Goal: Task Accomplishment & Management: Manage account settings

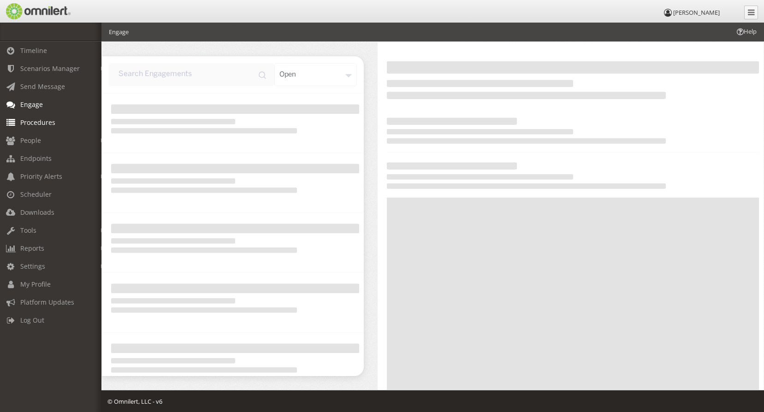
click at [27, 123] on span "Procedures" at bounding box center [37, 122] width 35 height 9
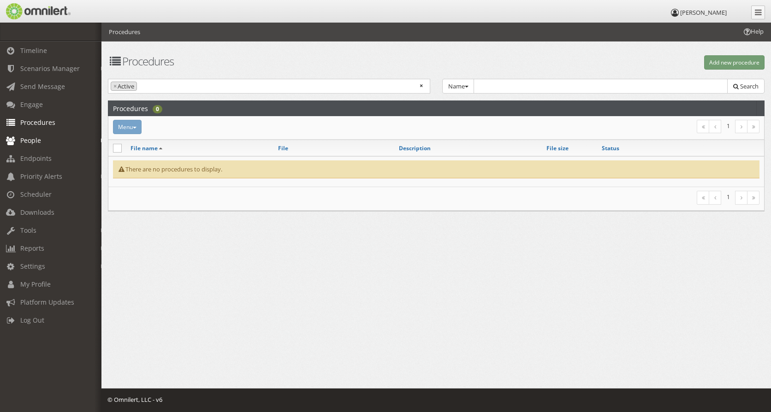
click at [101, 140] on em at bounding box center [103, 140] width 4 height 5
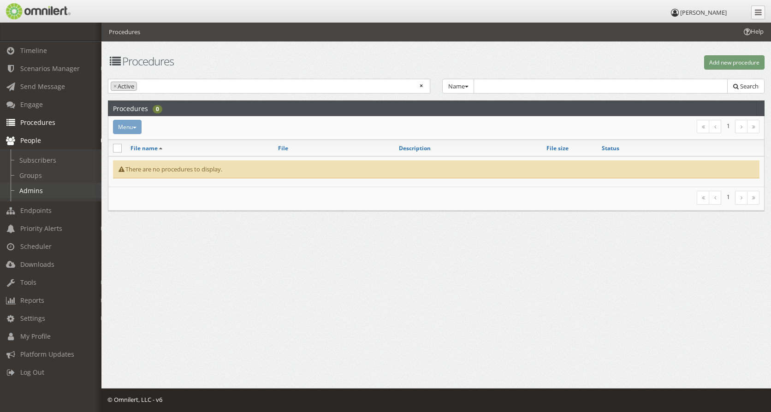
click at [23, 189] on link "Admins" at bounding box center [55, 190] width 110 height 15
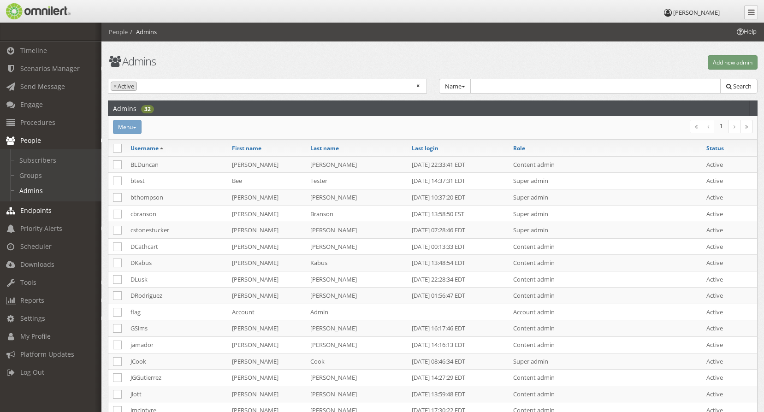
click at [26, 209] on span "Endpoints" at bounding box center [35, 210] width 31 height 9
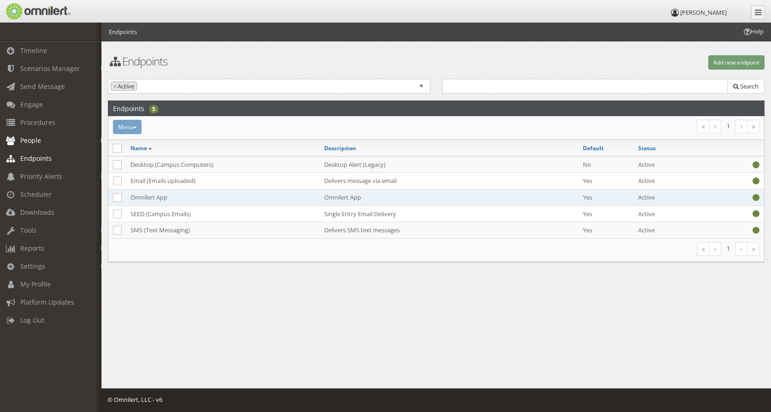
click at [148, 199] on td "Omnilert App" at bounding box center [223, 197] width 194 height 17
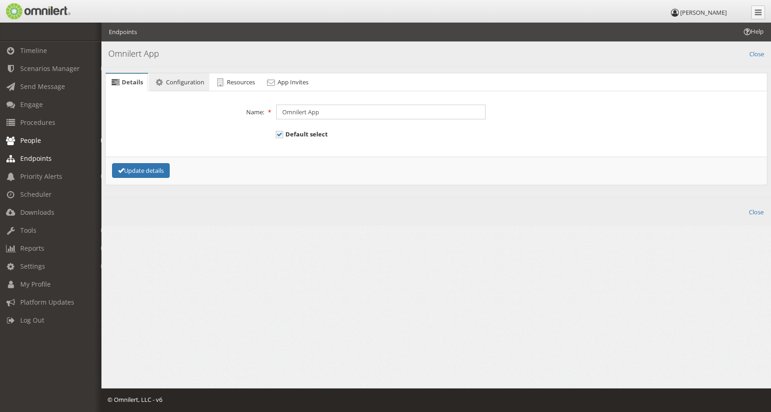
click at [171, 83] on span "Configuration" at bounding box center [185, 82] width 38 height 8
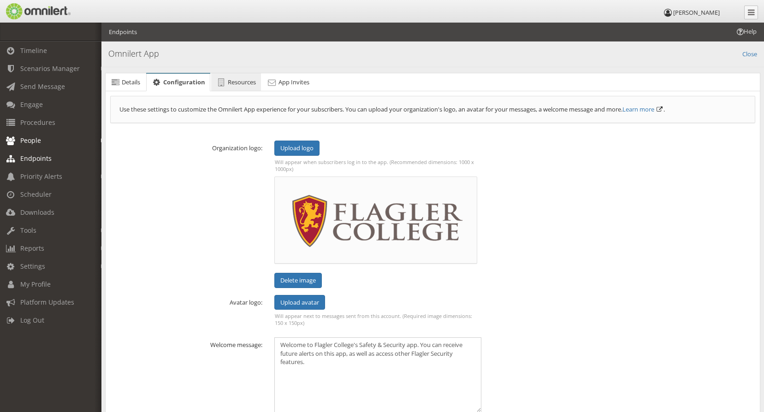
click at [258, 85] on link "Resources" at bounding box center [236, 82] width 50 height 18
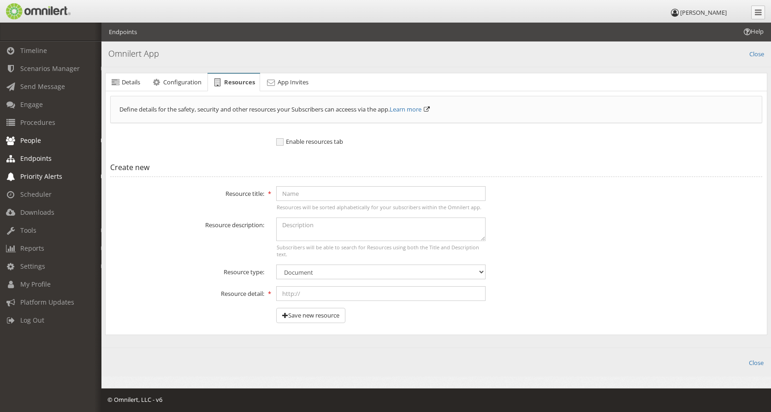
click at [101, 175] on em at bounding box center [103, 176] width 4 height 5
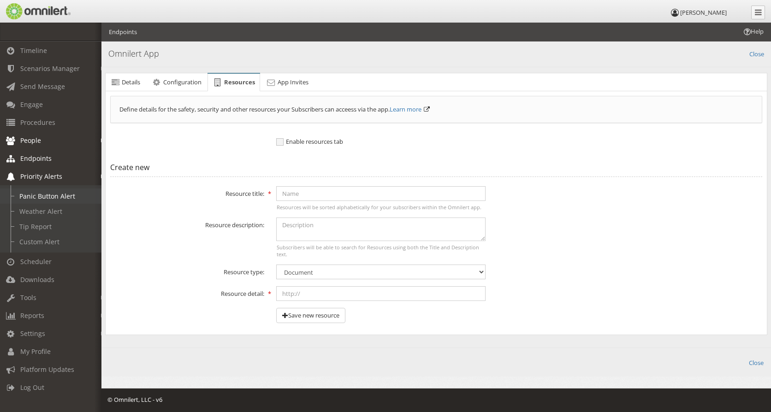
click at [61, 195] on link "Panic Button Alert" at bounding box center [55, 196] width 110 height 15
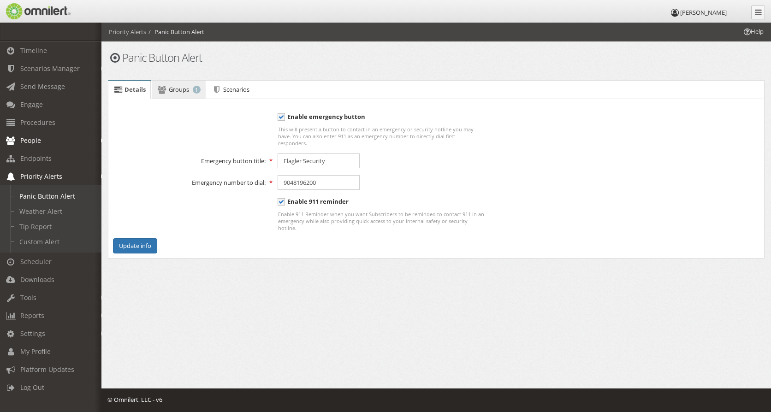
click at [167, 88] on icon at bounding box center [162, 90] width 10 height 6
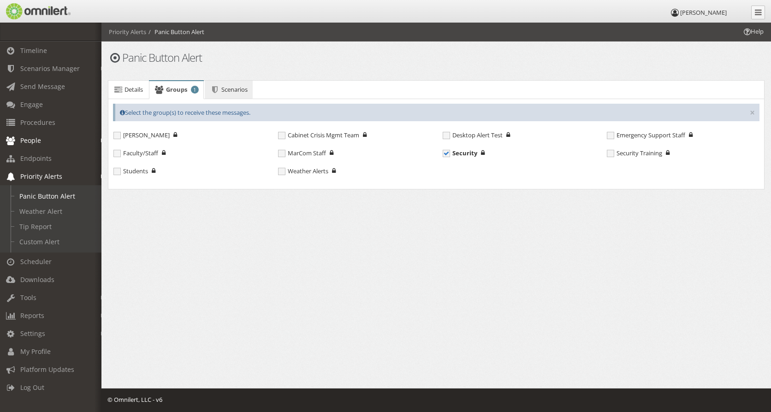
click at [229, 91] on span "Scenarios" at bounding box center [234, 89] width 26 height 8
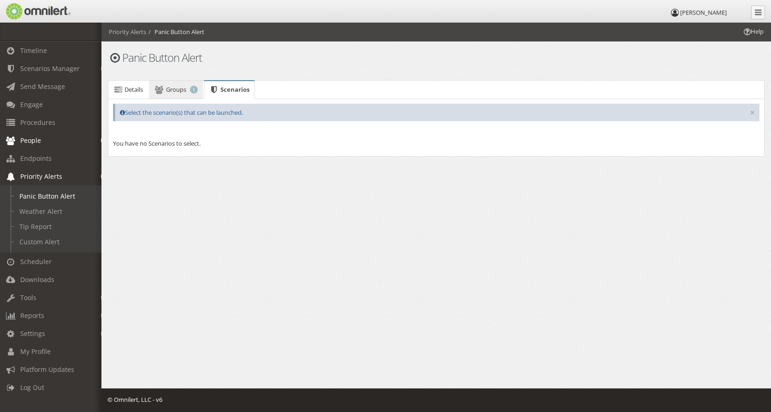
click at [182, 94] on link "Groups 1" at bounding box center [175, 90] width 53 height 18
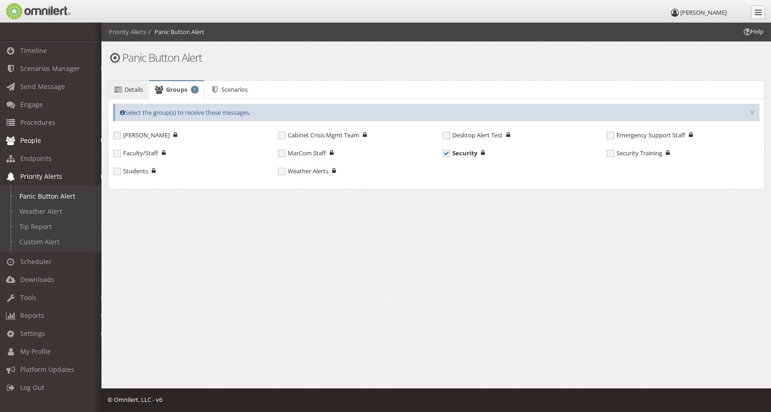
click at [124, 91] on link "Details" at bounding box center [128, 90] width 40 height 18
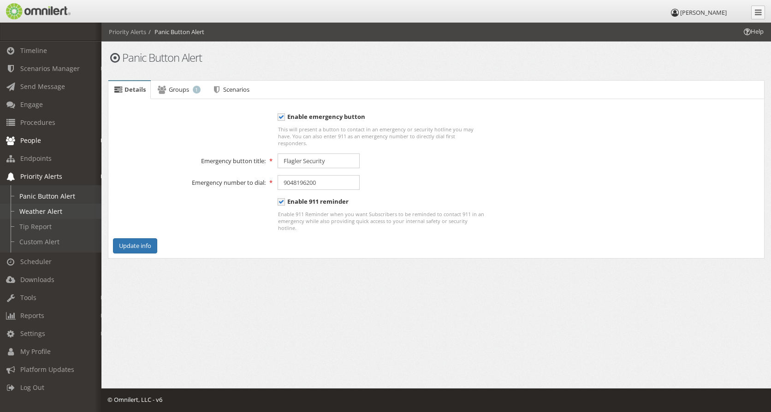
click at [45, 207] on link "Weather Alert" at bounding box center [55, 211] width 110 height 15
select select
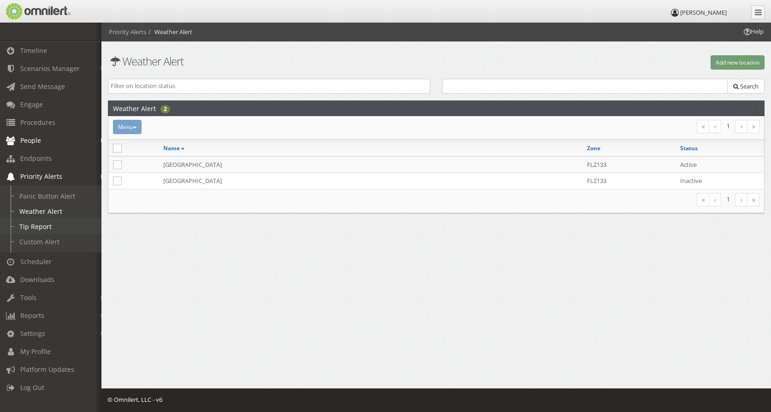
click at [39, 227] on link "Tip Report" at bounding box center [55, 226] width 110 height 15
select select
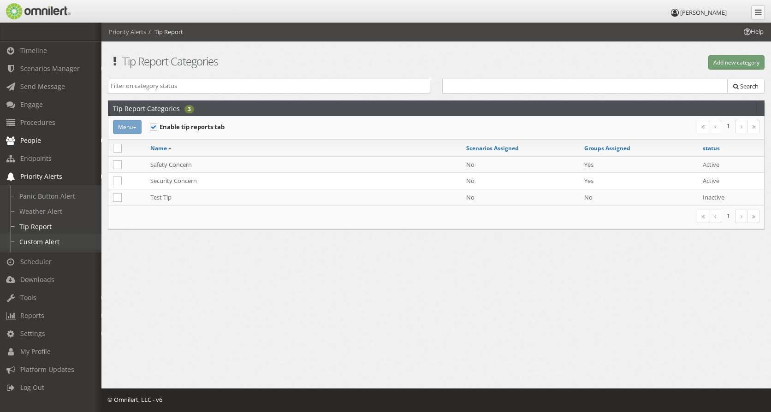
click at [39, 241] on link "Custom Alert" at bounding box center [55, 241] width 110 height 15
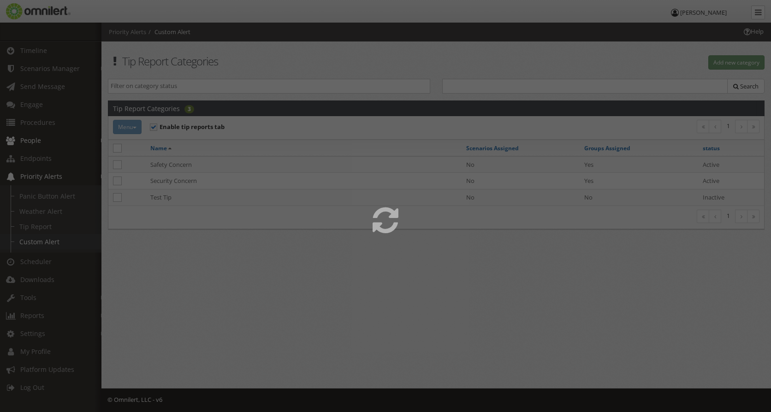
select select
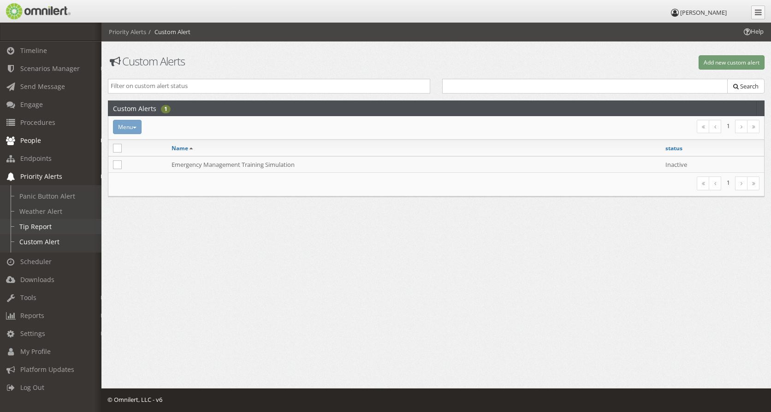
click at [37, 230] on link "Tip Report" at bounding box center [55, 226] width 110 height 15
select select
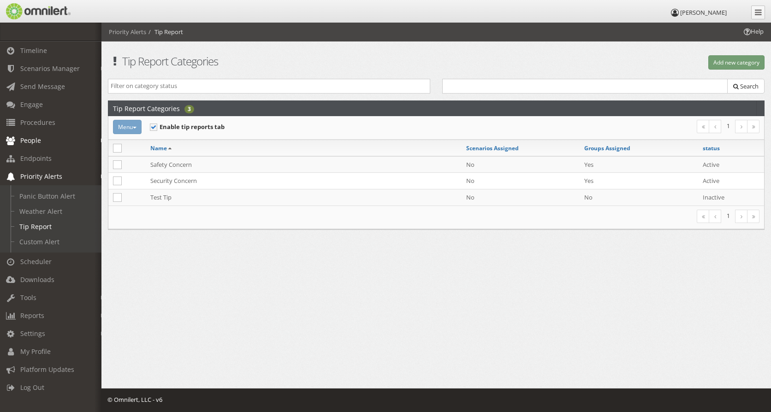
click at [37, 175] on span "Priority Alerts" at bounding box center [41, 176] width 42 height 9
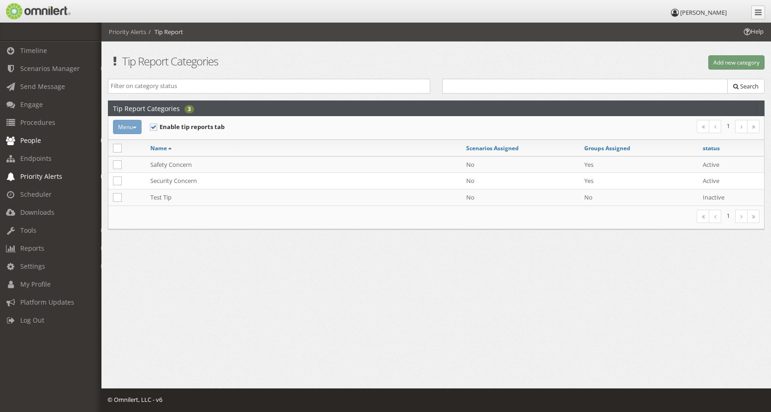
click at [39, 177] on span "Priority Alerts" at bounding box center [41, 176] width 42 height 9
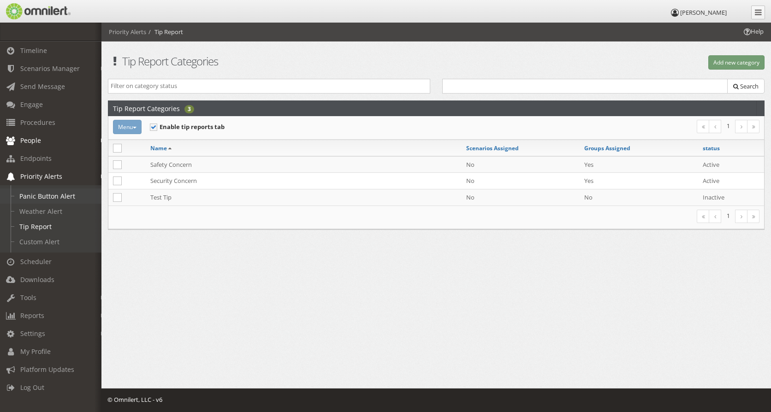
click at [42, 192] on link "Panic Button Alert" at bounding box center [55, 196] width 110 height 15
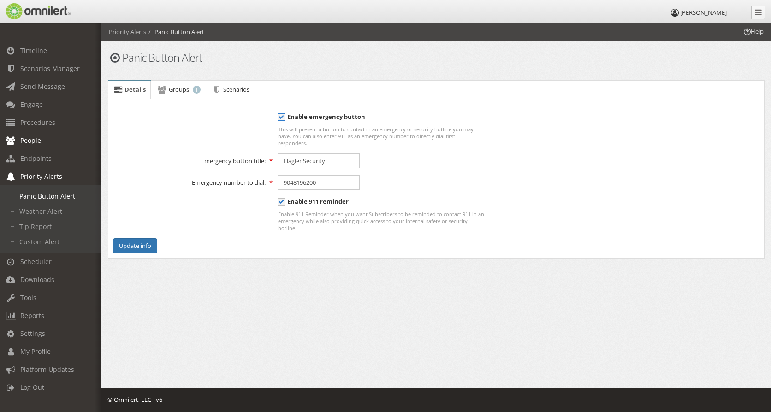
click at [281, 116] on span "Enable emergency button" at bounding box center [322, 116] width 88 height 8
click at [281, 116] on input "To enable panic button, you must select at least one group. Enable emergency bu…" at bounding box center [282, 118] width 8 height 12
click at [281, 116] on span "Enable emergency button" at bounding box center [318, 116] width 81 height 8
click at [281, 116] on input "To enable panic button, you must select at least one group. Enable emergency bu…" at bounding box center [282, 118] width 8 height 12
checkbox input "true"
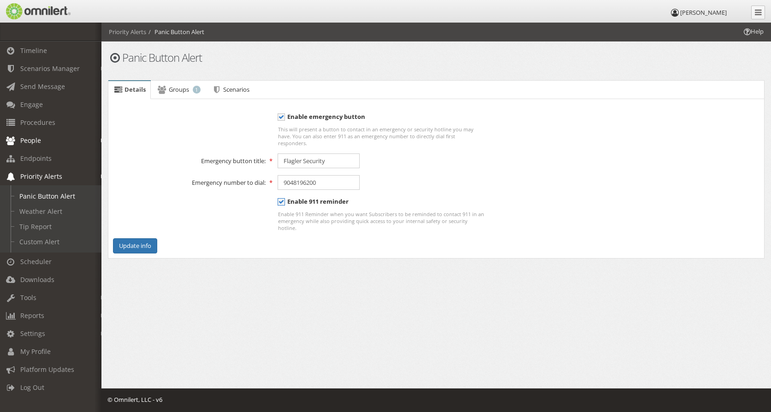
click at [281, 197] on span "Enable 911 reminder" at bounding box center [313, 201] width 71 height 8
click at [281, 197] on input "Enable 911 reminder" at bounding box center [282, 203] width 8 height 12
click at [281, 197] on span "Enable 911 reminder" at bounding box center [311, 201] width 66 height 8
click at [281, 197] on input "Enable 911 reminder" at bounding box center [282, 203] width 8 height 12
checkbox input "true"
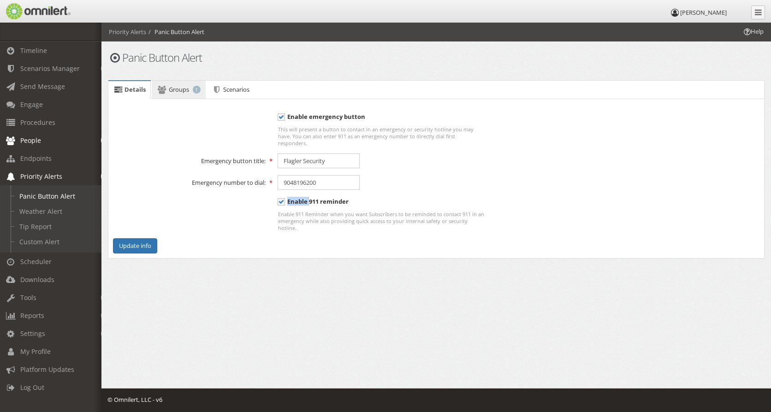
click at [177, 91] on span "Groups" at bounding box center [179, 89] width 20 height 8
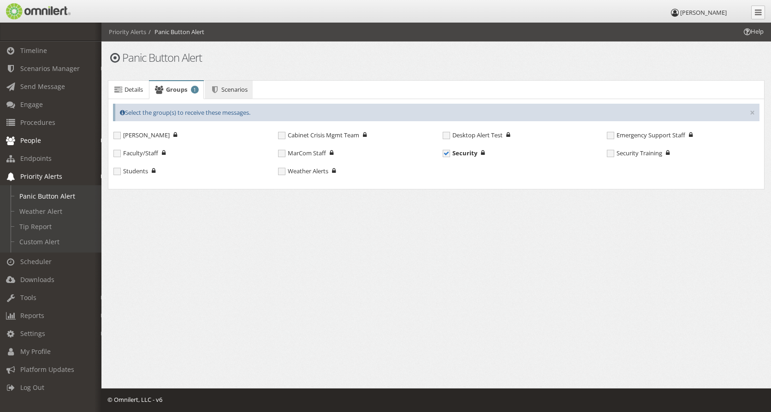
click at [218, 91] on icon at bounding box center [215, 90] width 10 height 6
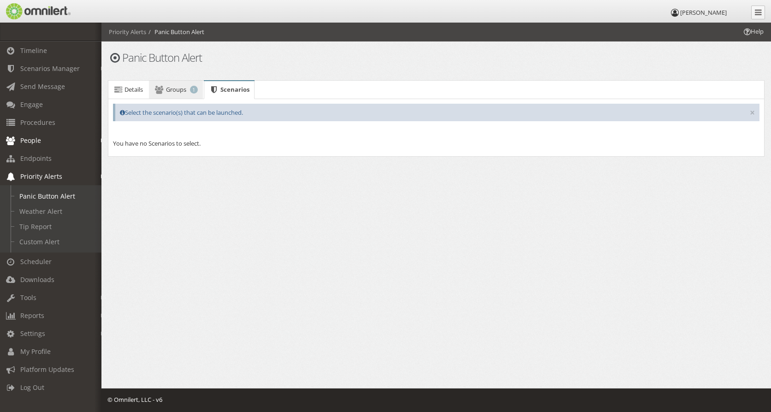
click at [188, 93] on link "Groups 1" at bounding box center [175, 90] width 53 height 18
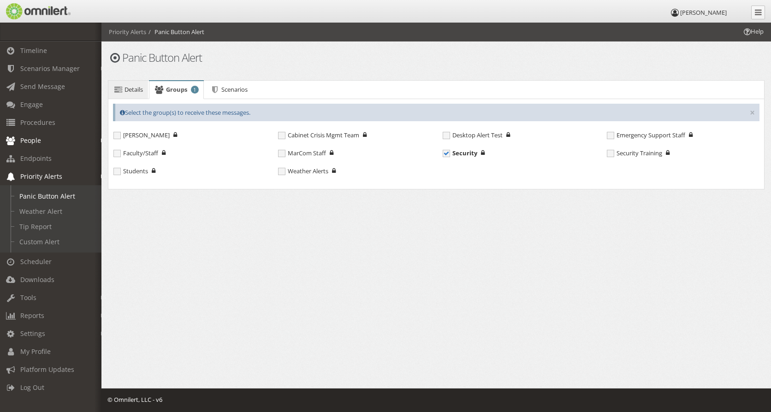
click at [132, 96] on link "Details" at bounding box center [128, 90] width 40 height 18
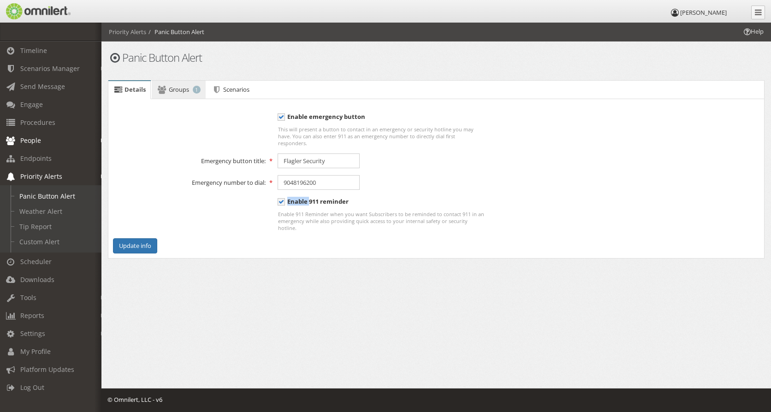
click at [187, 92] on span "Groups" at bounding box center [179, 89] width 20 height 8
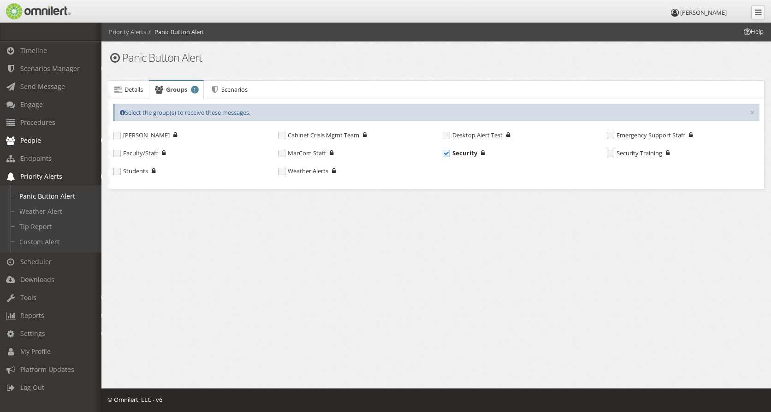
click at [462, 153] on span "Security" at bounding box center [460, 153] width 35 height 8
click at [451, 153] on input "Security" at bounding box center [447, 154] width 8 height 8
click at [449, 154] on span "Security" at bounding box center [462, 153] width 38 height 8
click at [449, 154] on input "Security" at bounding box center [447, 154] width 8 height 8
checkbox input "true"
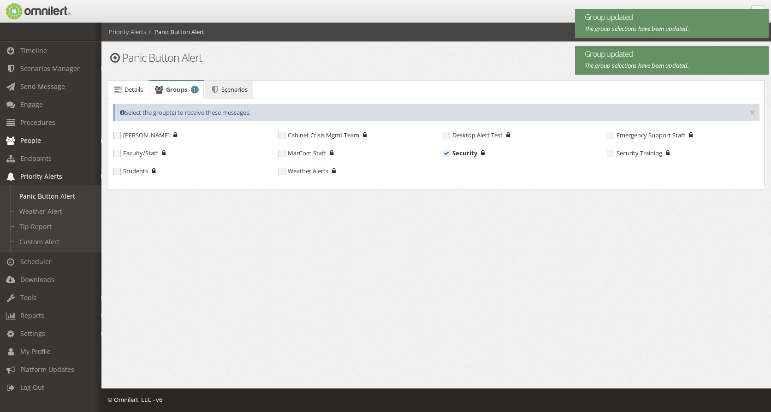
click at [227, 94] on link "Scenarios" at bounding box center [229, 90] width 48 height 18
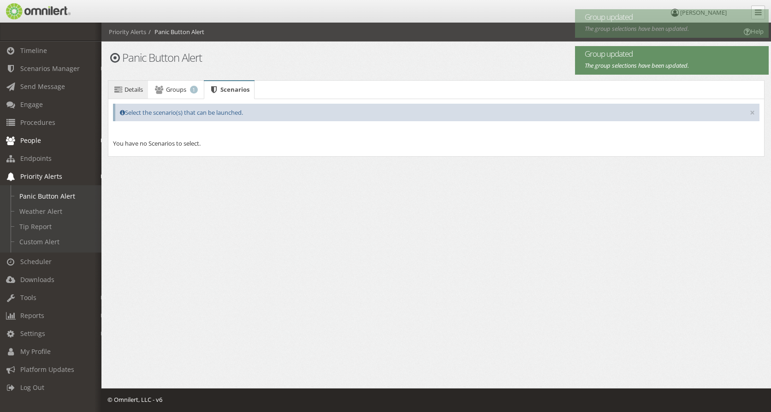
click at [131, 92] on span "Details" at bounding box center [133, 89] width 18 height 8
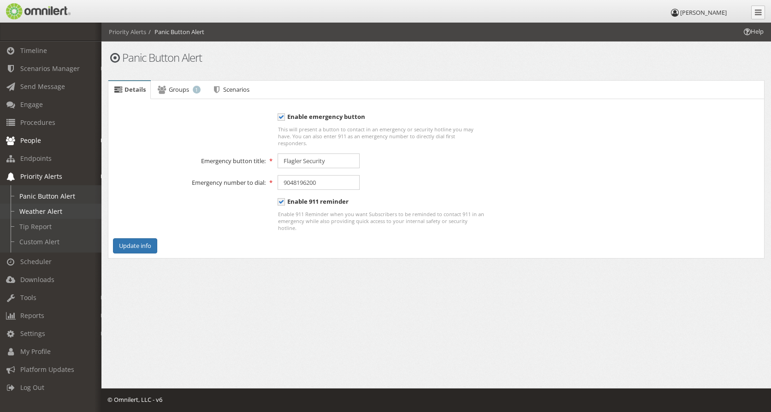
click at [46, 215] on link "Weather Alert" at bounding box center [55, 211] width 110 height 15
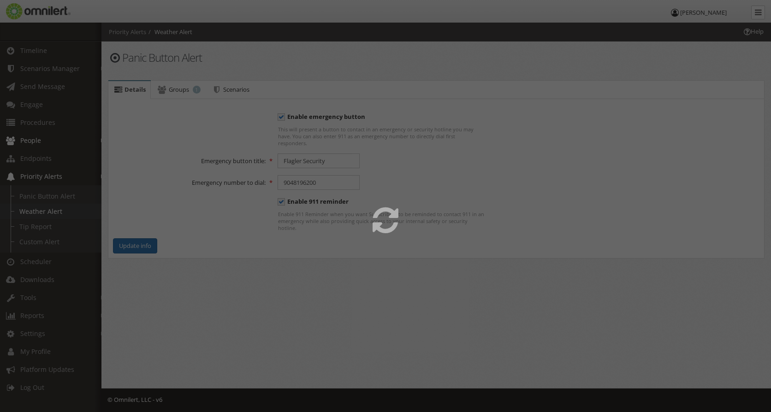
select select
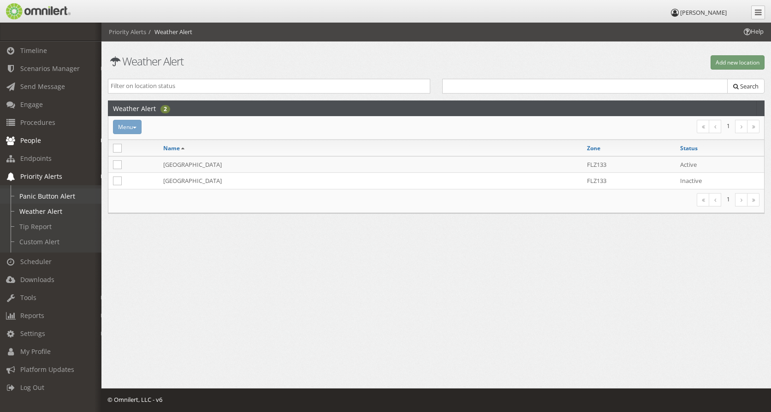
click at [46, 199] on link "Panic Button Alert" at bounding box center [55, 196] width 110 height 15
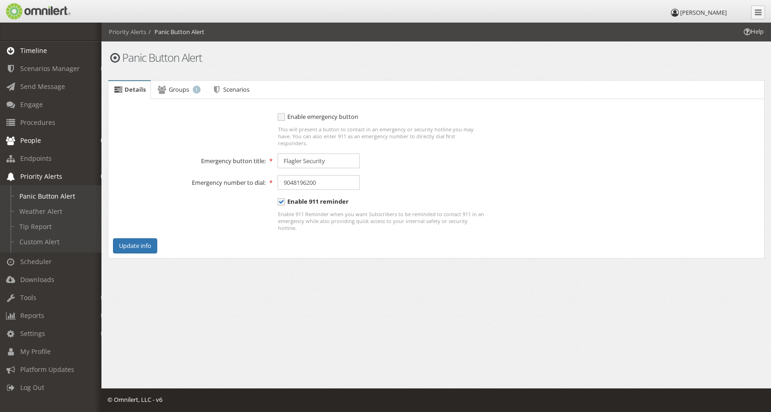
click at [42, 50] on span "Timeline" at bounding box center [33, 50] width 27 height 9
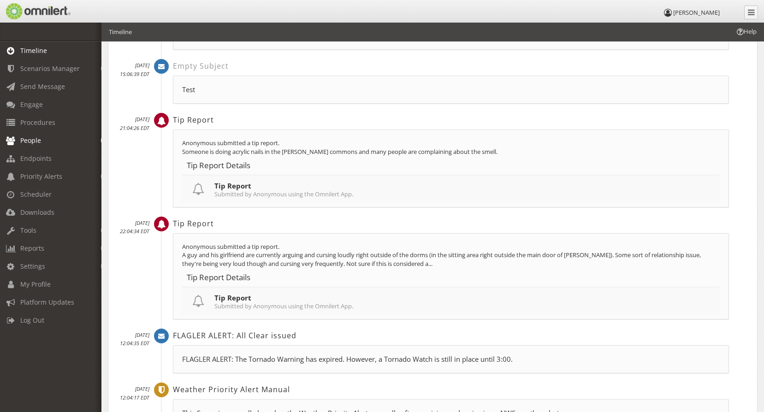
scroll to position [1475, 0]
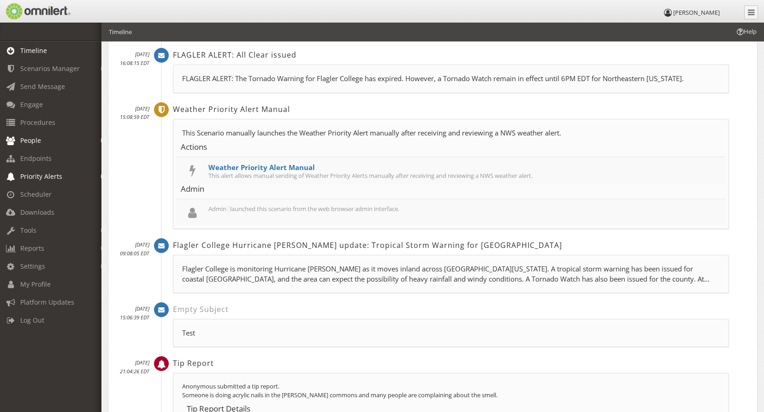
click at [38, 177] on span "Priority Alerts" at bounding box center [41, 176] width 42 height 9
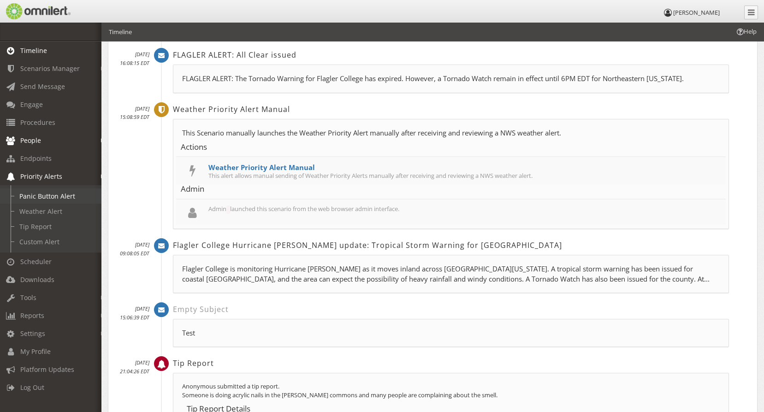
click at [42, 202] on link "Panic Button Alert" at bounding box center [55, 196] width 110 height 15
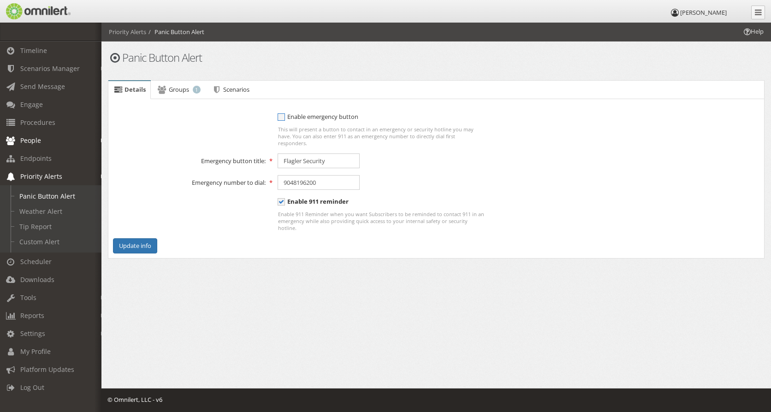
click at [282, 117] on span "Enable emergency button" at bounding box center [318, 116] width 81 height 8
click at [282, 117] on input "To enable panic button, you must select at least one group. Enable emergency bu…" at bounding box center [282, 118] width 8 height 12
checkbox input "true"
click at [138, 238] on button "Update info" at bounding box center [135, 245] width 44 height 15
